Goal: Transaction & Acquisition: Purchase product/service

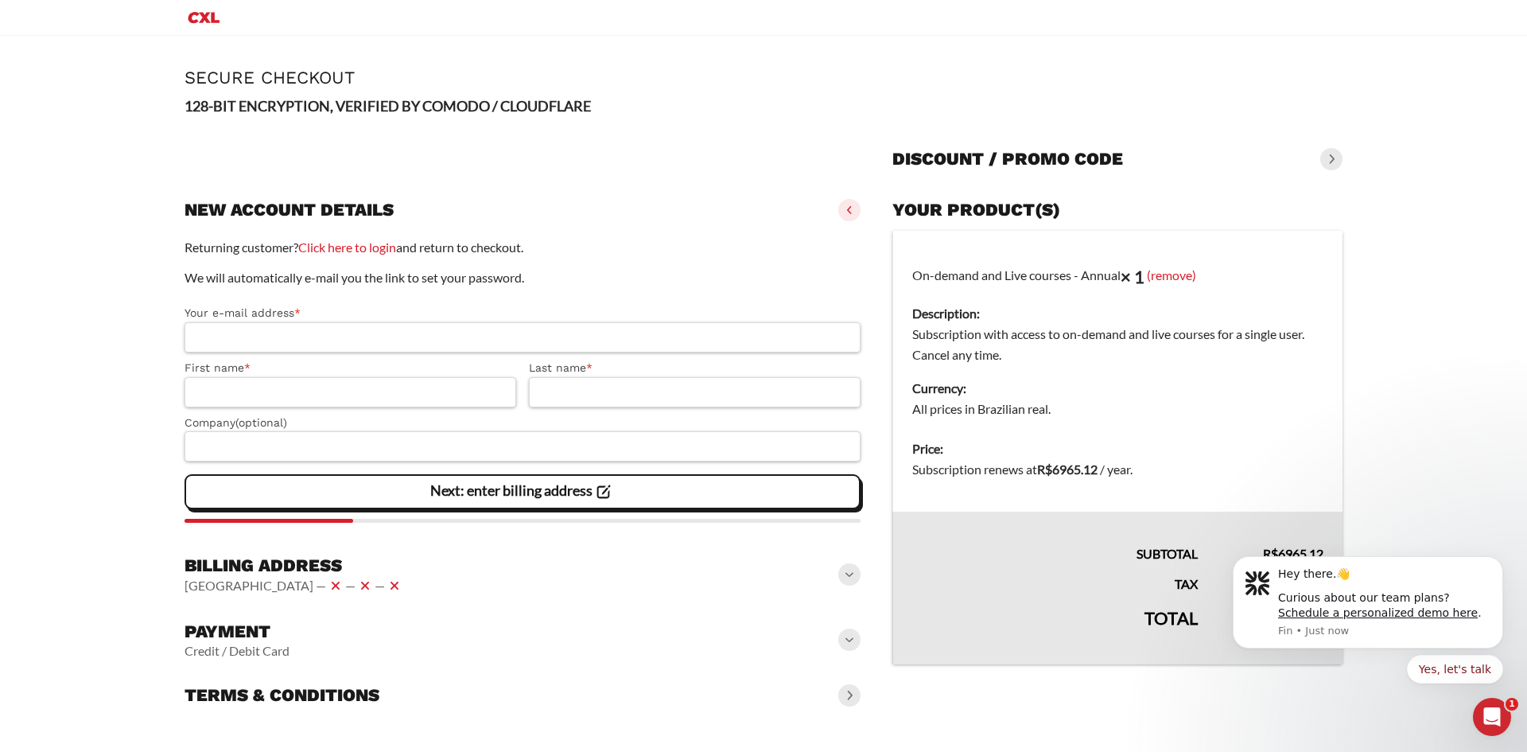
click at [850, 647] on span at bounding box center [849, 639] width 22 height 22
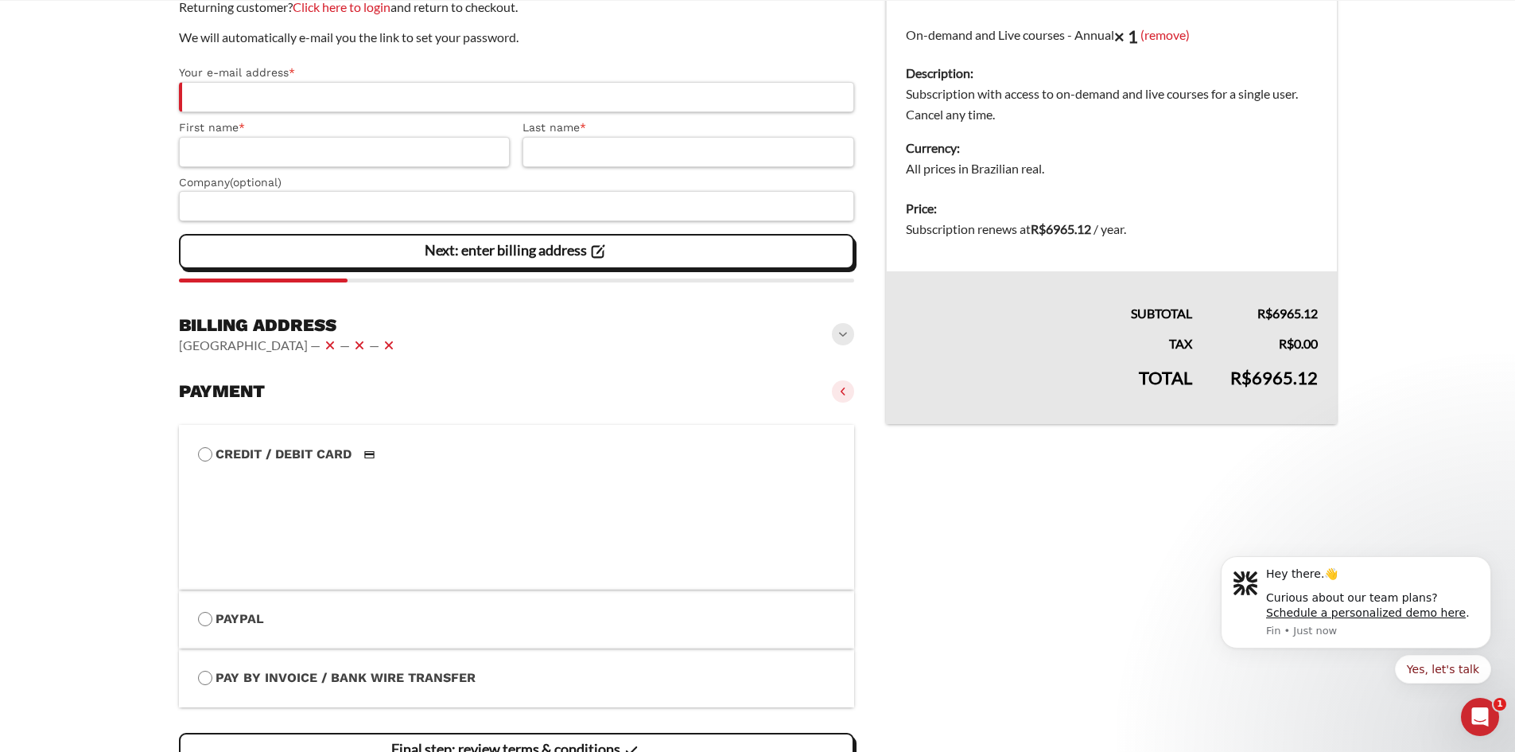
scroll to position [391, 0]
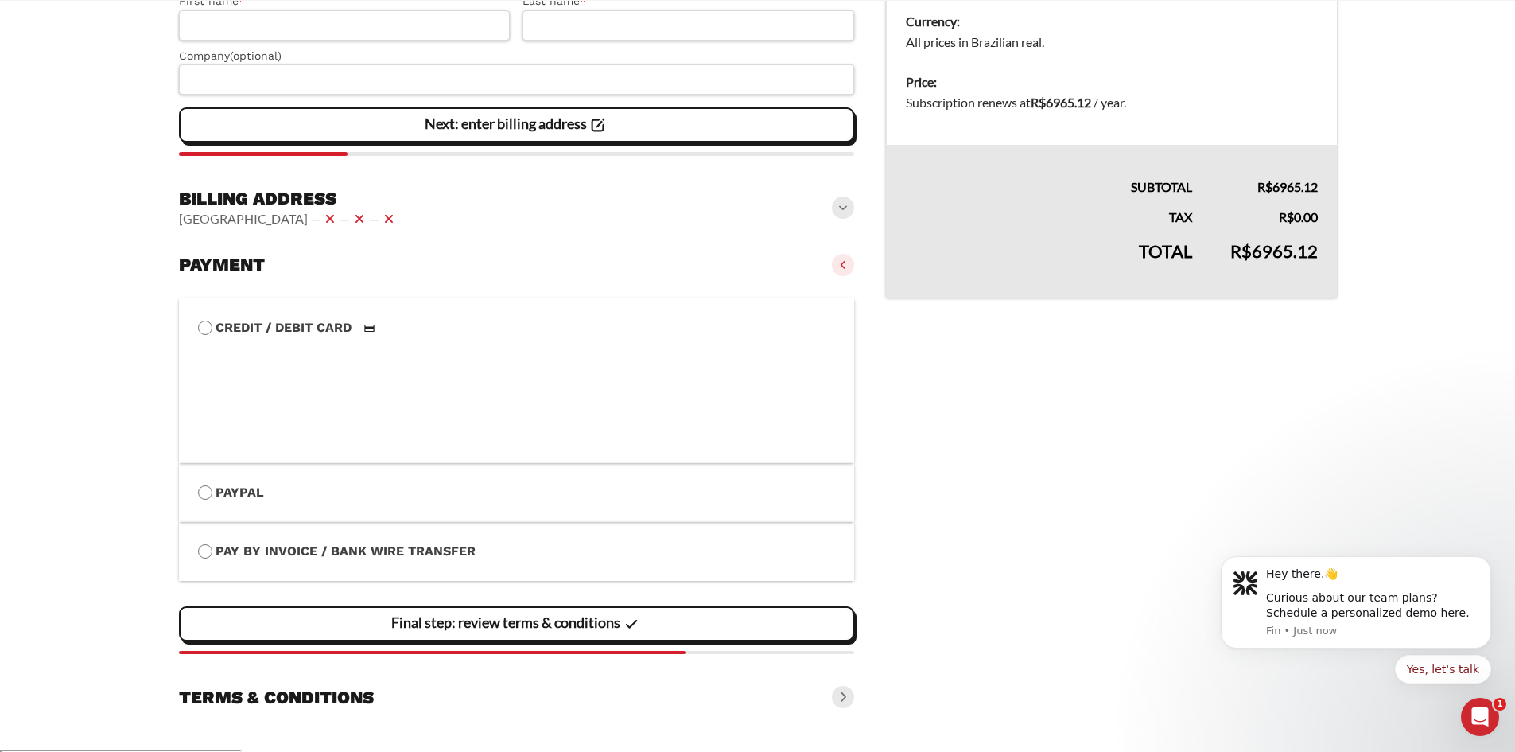
click at [219, 503] on label "PayPal" at bounding box center [517, 492] width 638 height 21
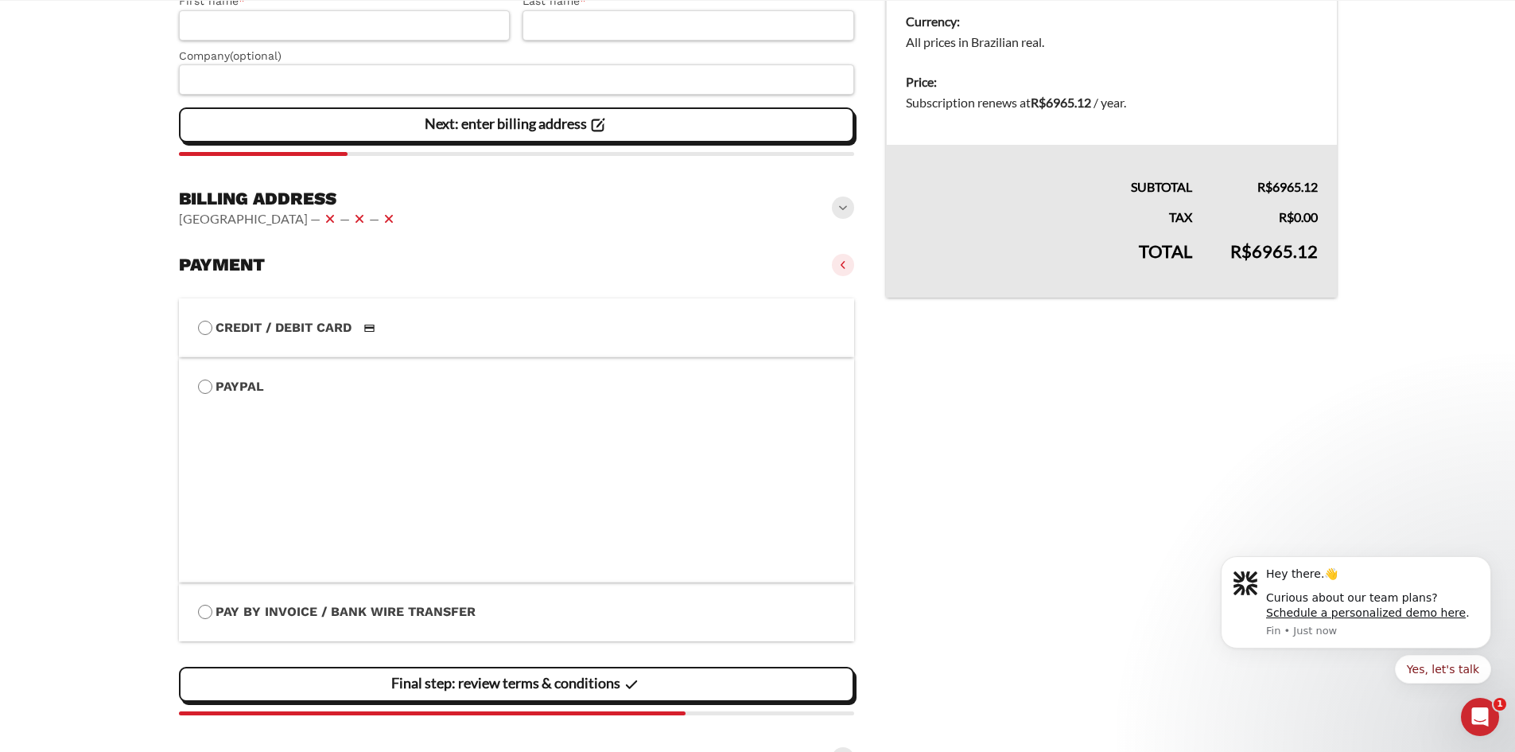
click at [212, 608] on label "Pay by Invoice / Bank Wire Transfer" at bounding box center [517, 611] width 638 height 21
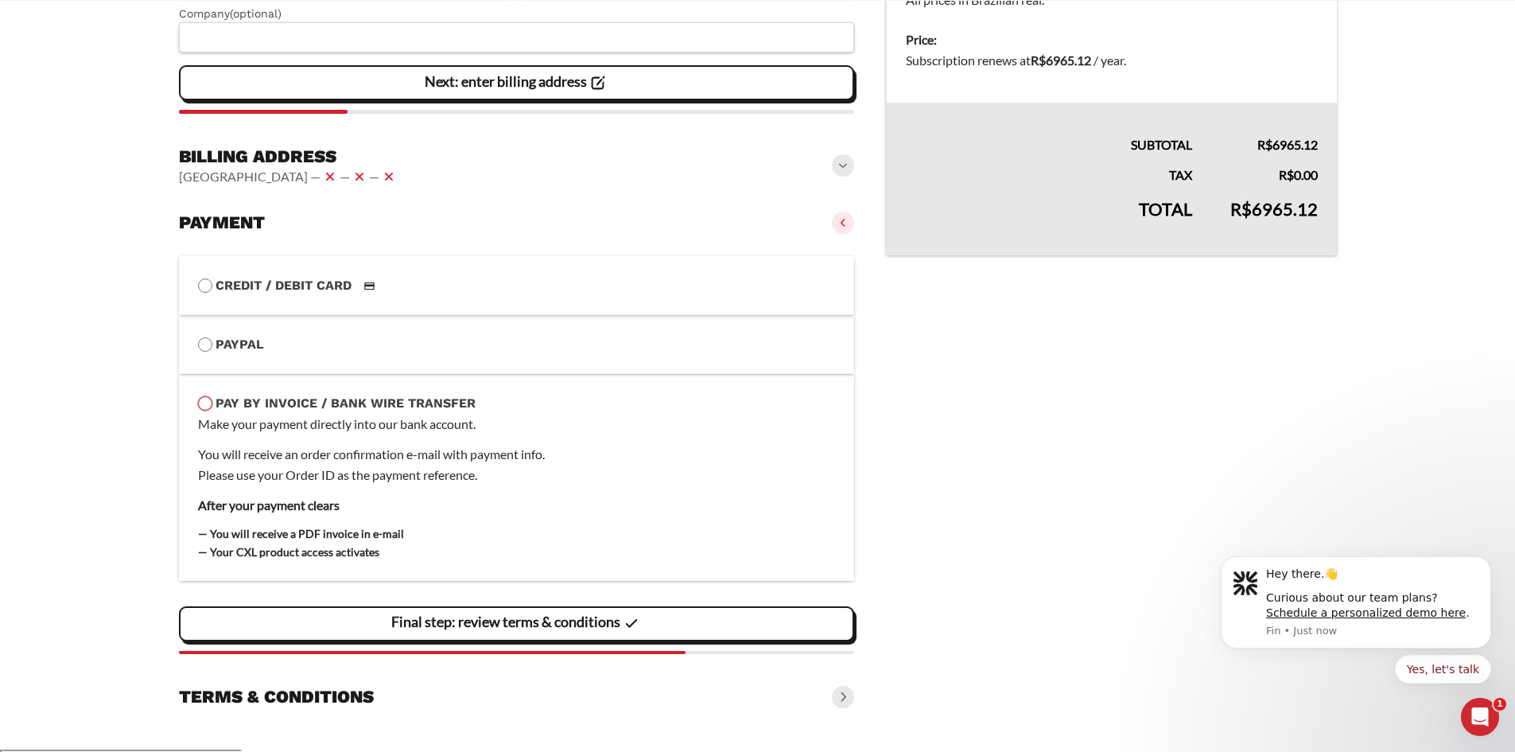
scroll to position [0, 0]
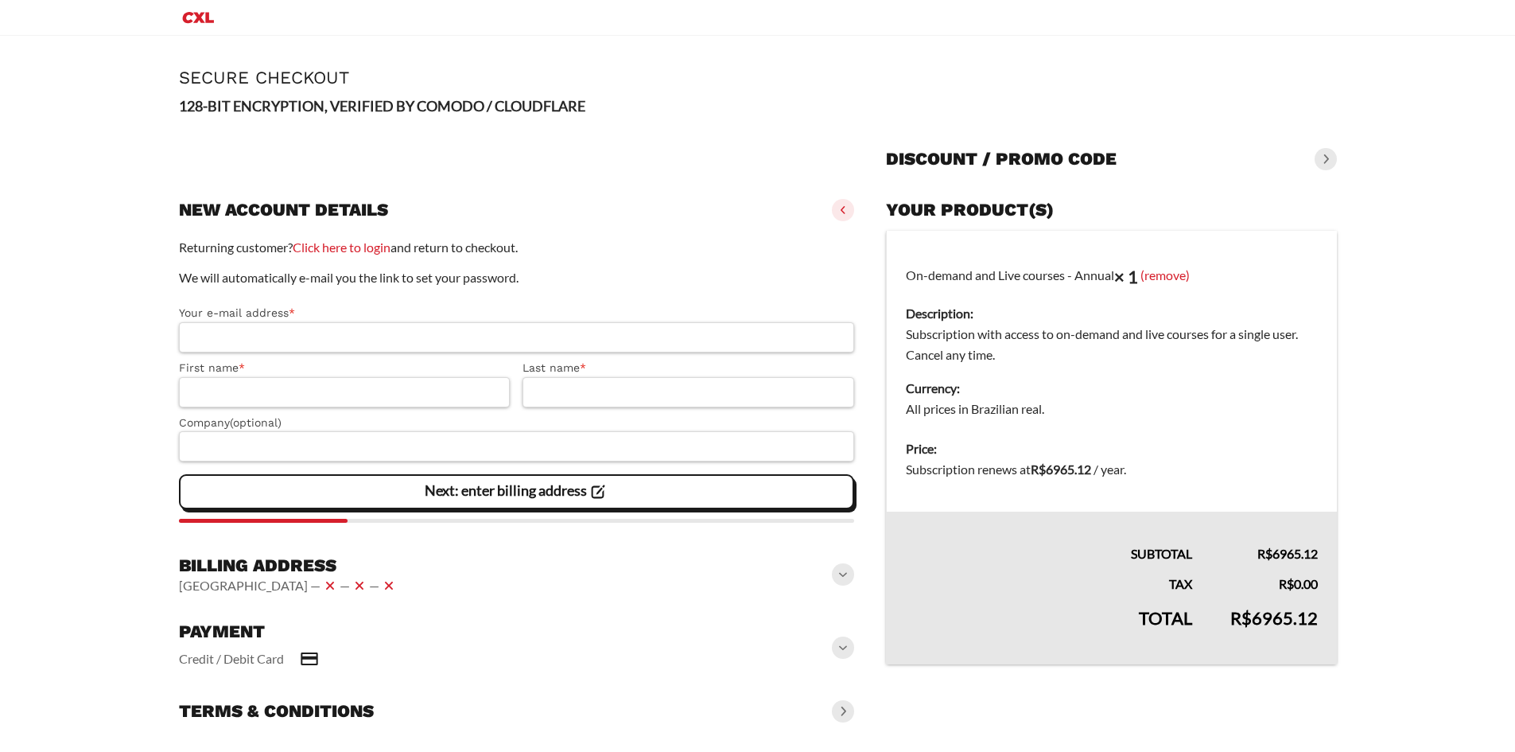
select select "**"
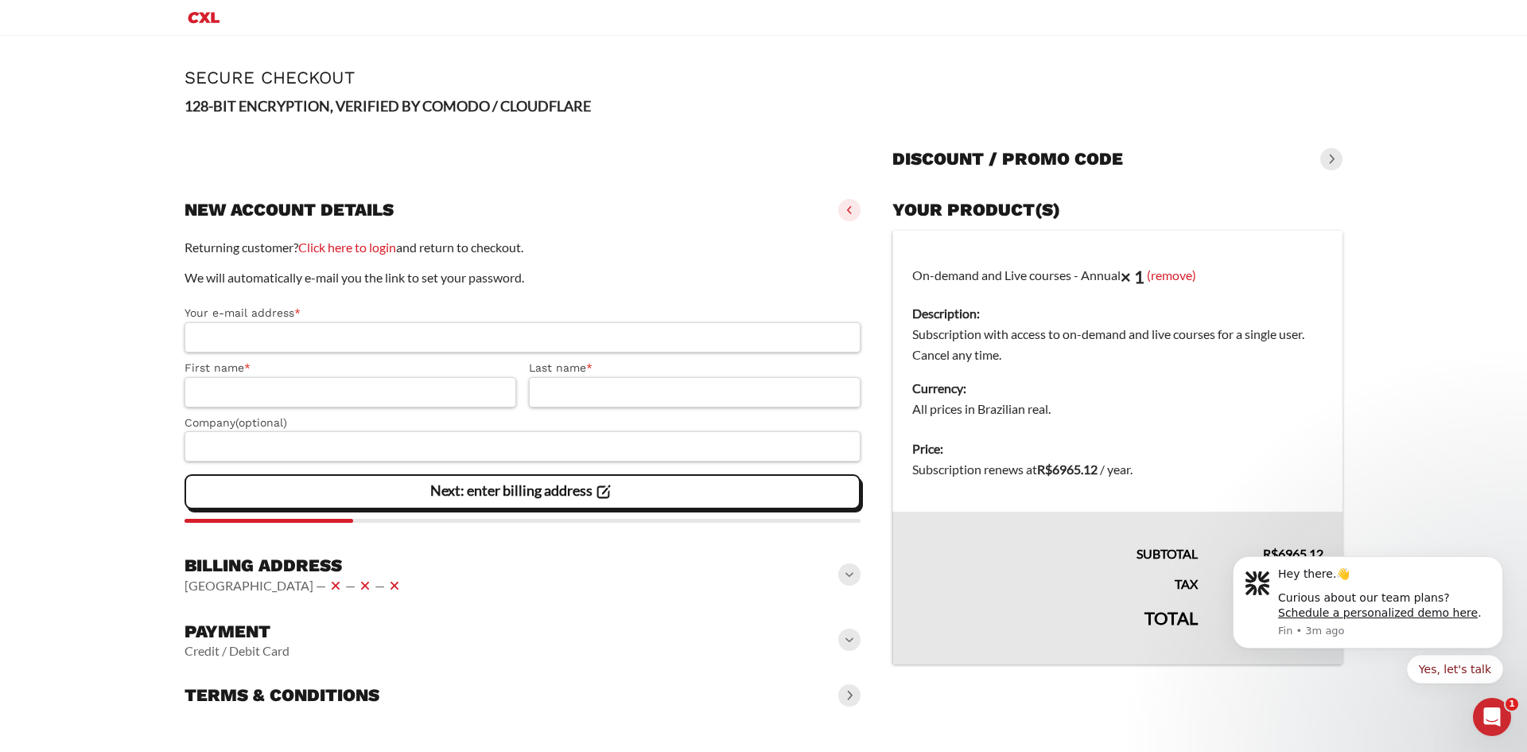
click at [851, 585] on span at bounding box center [849, 574] width 22 height 22
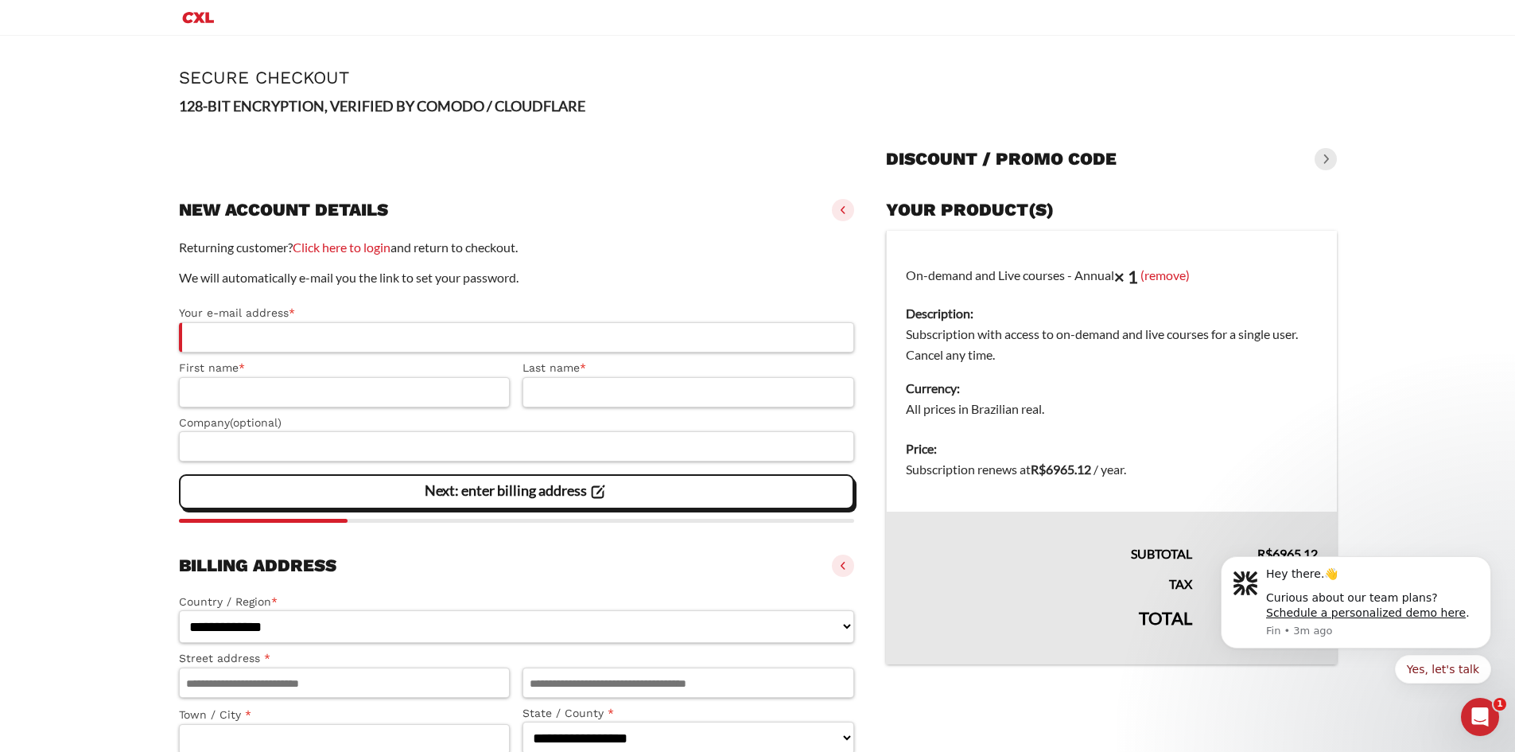
scroll to position [305, 0]
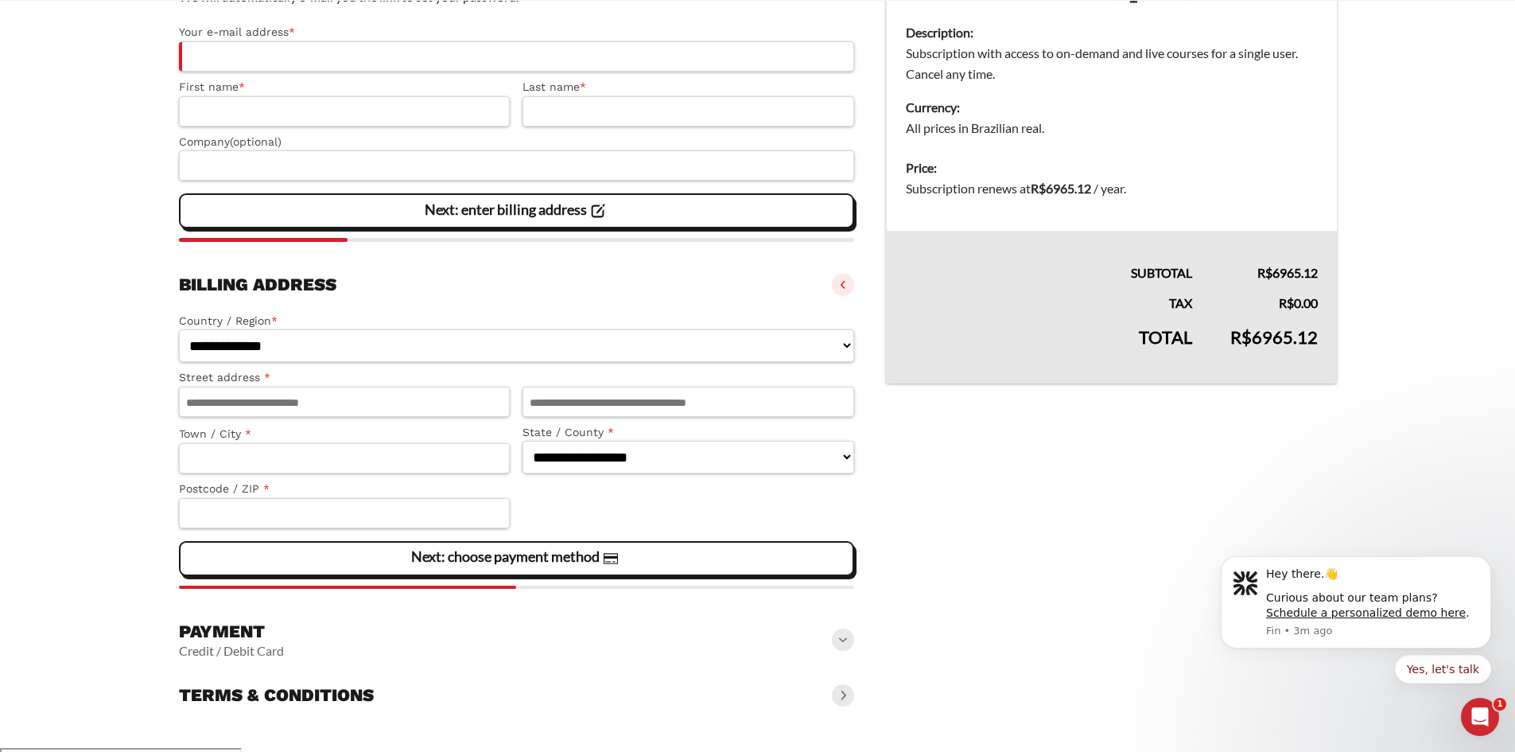
click at [839, 649] on span at bounding box center [843, 639] width 22 height 22
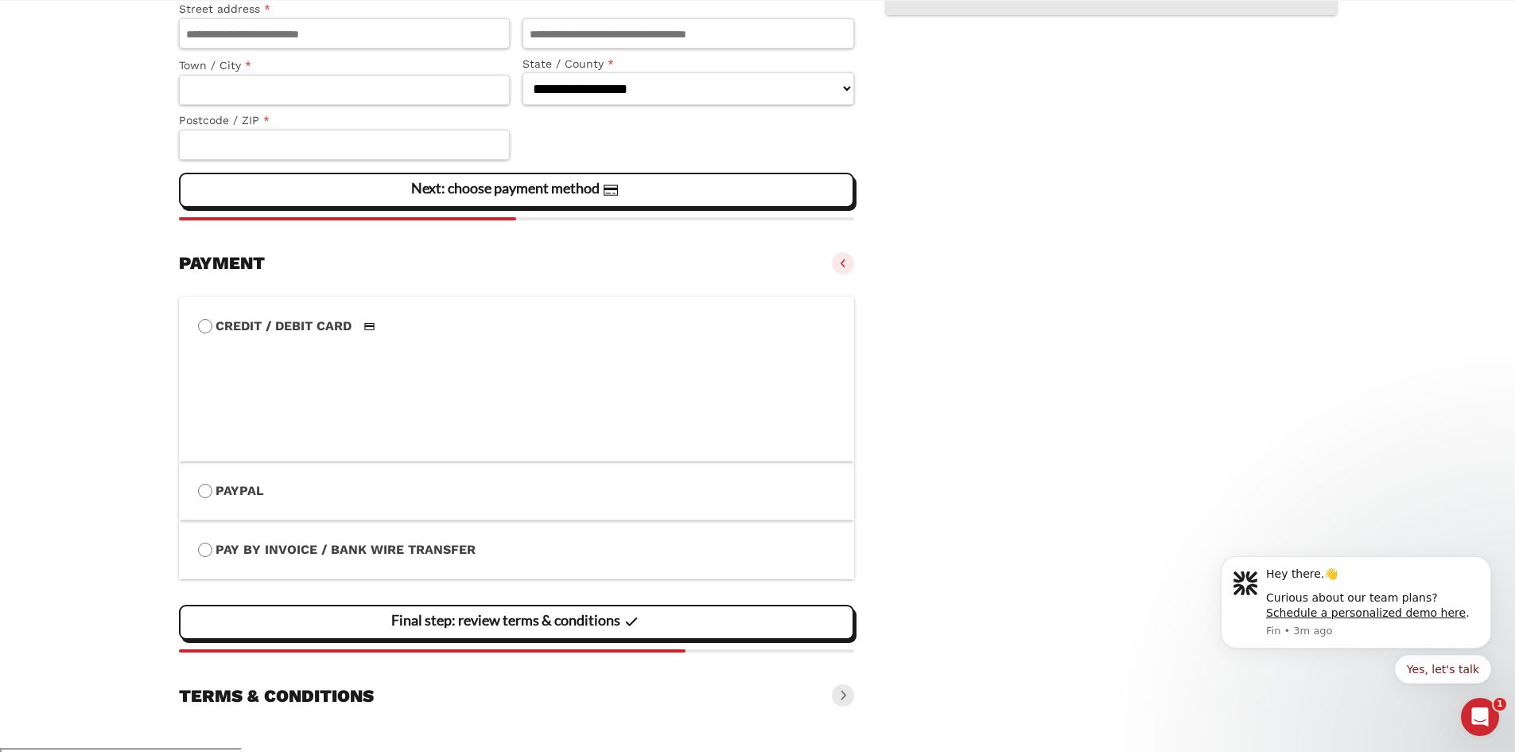
click at [647, 557] on label "Pay by Invoice / Bank Wire Transfer" at bounding box center [517, 549] width 638 height 21
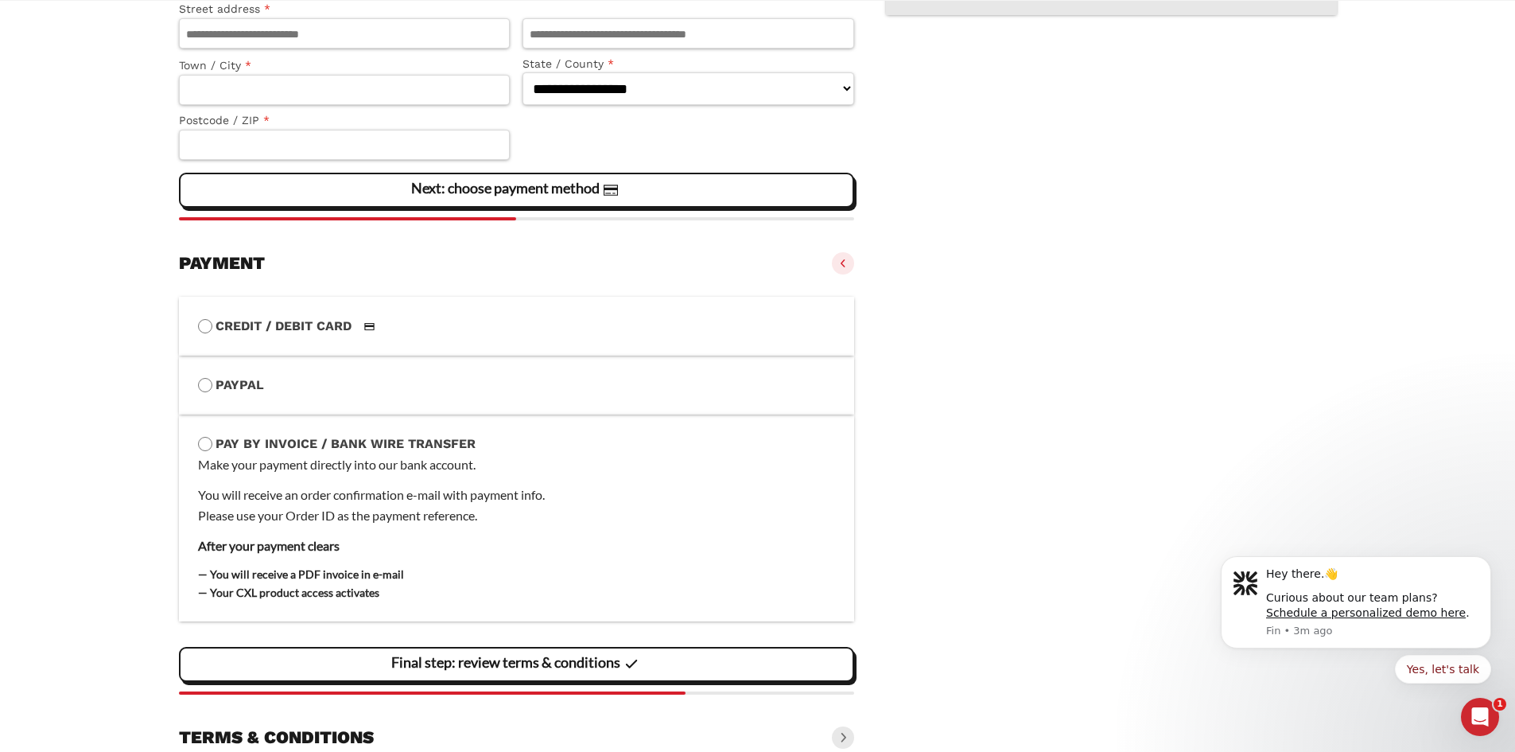
click at [317, 364] on li "PayPal Payment Info" at bounding box center [517, 385] width 676 height 59
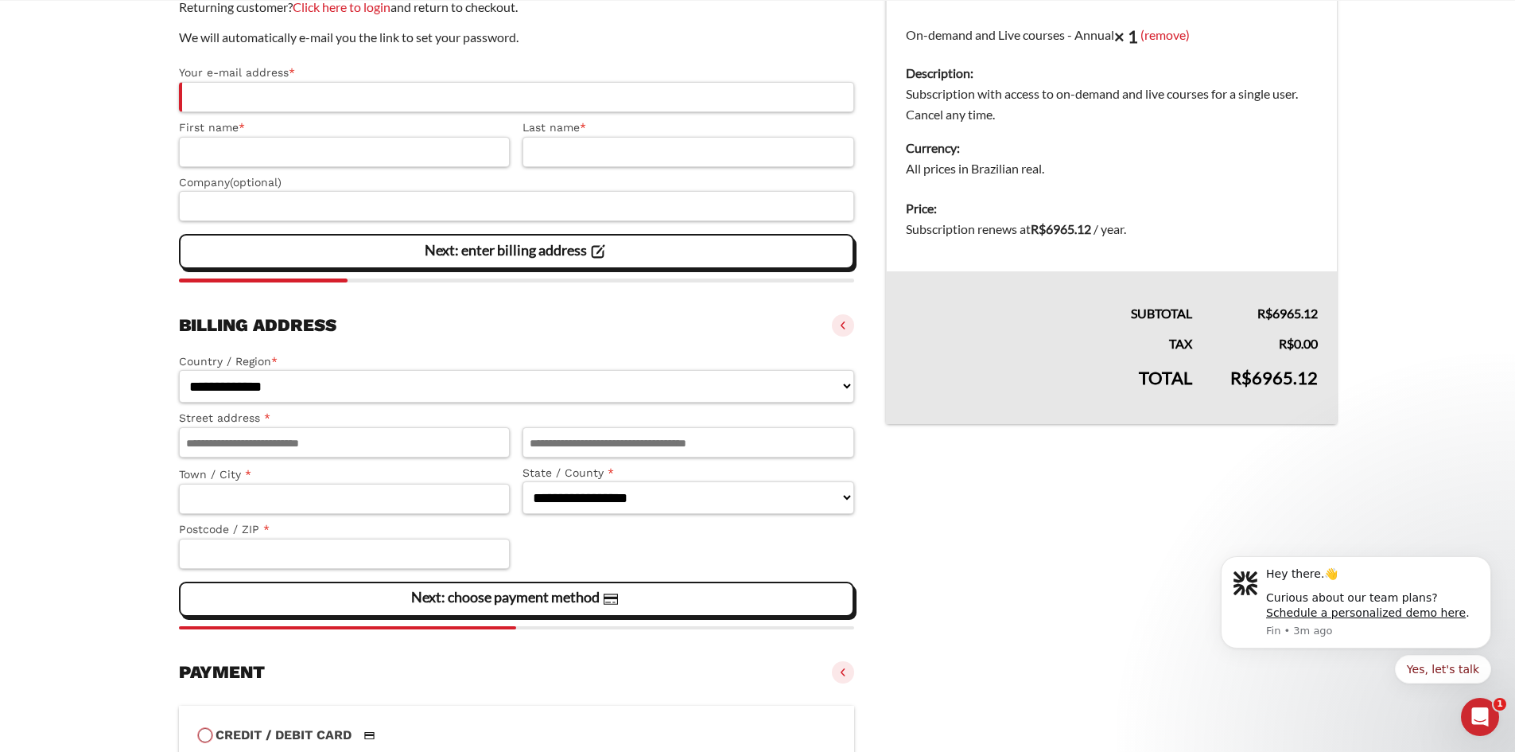
scroll to position [0, 0]
